Goal: Task Accomplishment & Management: Manage account settings

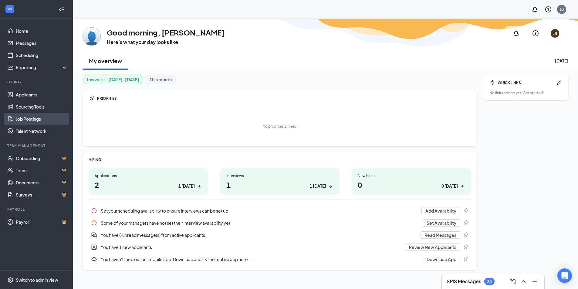
click at [25, 117] on link "Job Postings" at bounding box center [42, 119] width 52 height 12
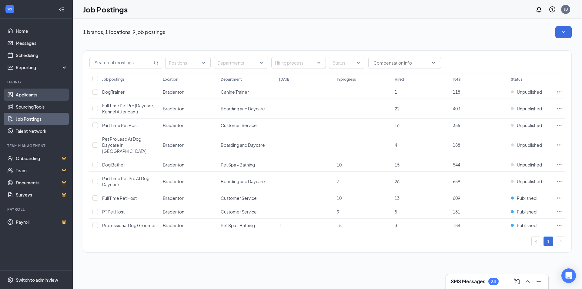
click at [35, 93] on link "Applicants" at bounding box center [42, 95] width 52 height 12
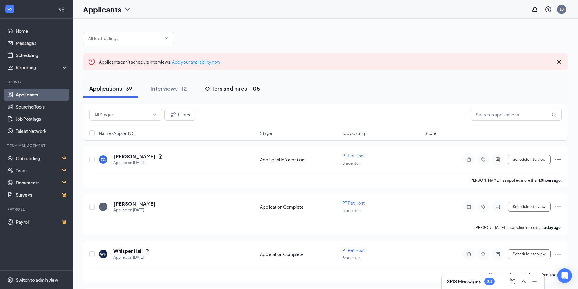
click at [221, 86] on div "Offers and hires · 105" at bounding box center [232, 89] width 55 height 8
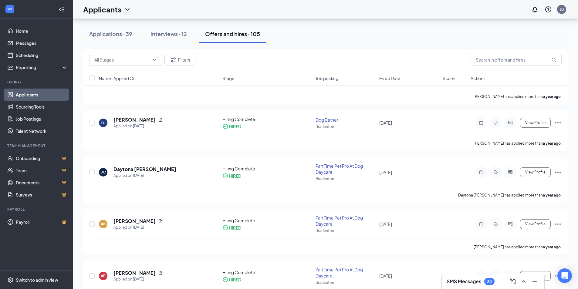
scroll to position [1607, 0]
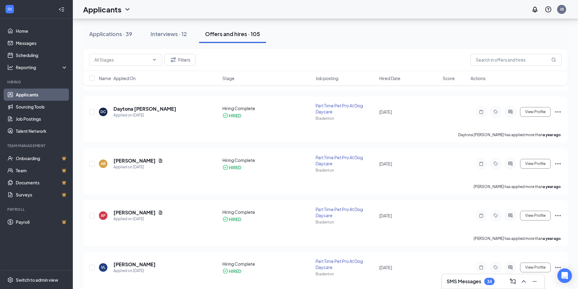
click at [466, 277] on div "SMS Messages 34" at bounding box center [492, 282] width 93 height 10
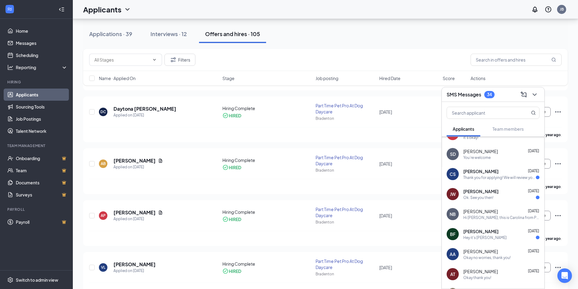
scroll to position [37, 0]
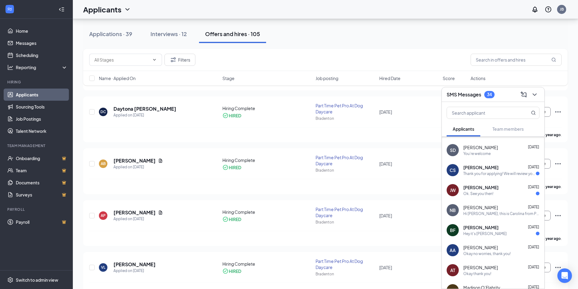
click at [478, 196] on div "[PERSON_NAME] [DATE] Ok. See you then!" at bounding box center [492, 190] width 102 height 20
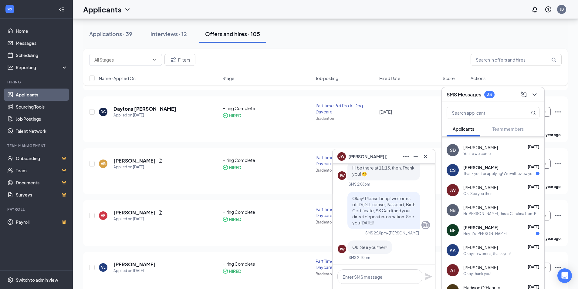
scroll to position [0, 0]
click at [424, 157] on icon "Cross" at bounding box center [424, 156] width 7 height 7
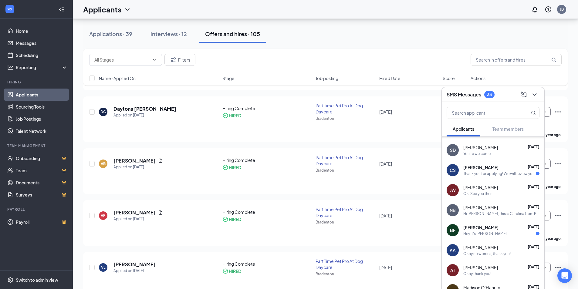
click at [506, 91] on div "SMS Messages 33" at bounding box center [492, 94] width 93 height 9
